Goal: Task Accomplishment & Management: Manage account settings

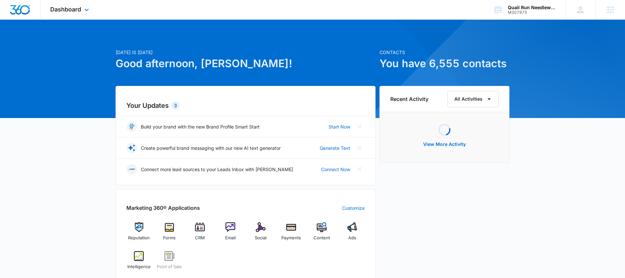
click at [69, 16] on div "Dashboard Apps Reputation Forms CRM Email Social Payments POS Content Ads Intel…" at bounding box center [70, 9] width 60 height 19
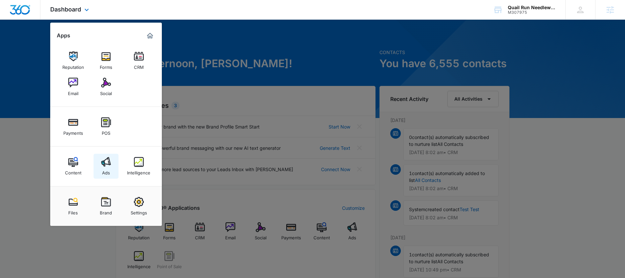
click at [113, 165] on link "Ads" at bounding box center [106, 166] width 25 height 25
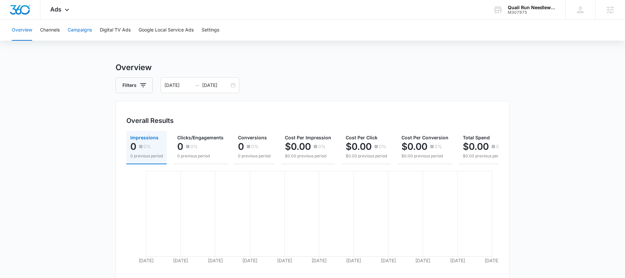
click at [81, 30] on button "Campaigns" at bounding box center [80, 30] width 24 height 21
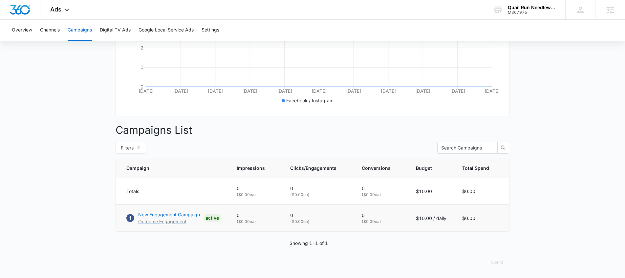
click at [172, 215] on p "New Engagement Campaign" at bounding box center [169, 214] width 62 height 7
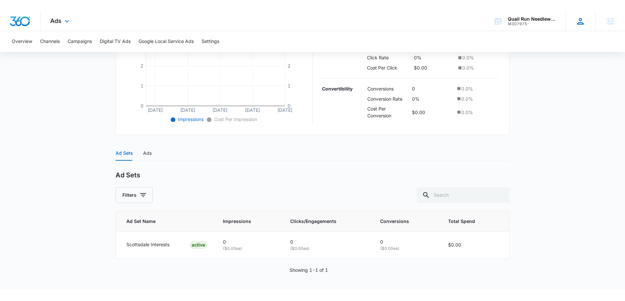
scroll to position [153, 0]
